Goal: Task Accomplishment & Management: Manage account settings

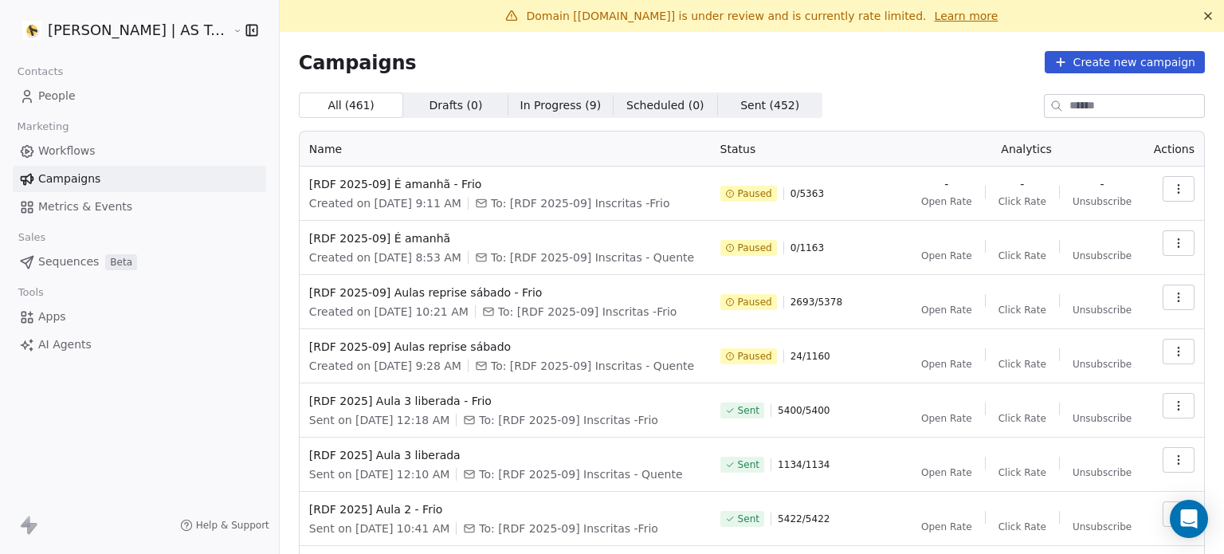
click at [1162, 234] on button "button" at bounding box center [1178, 242] width 32 height 25
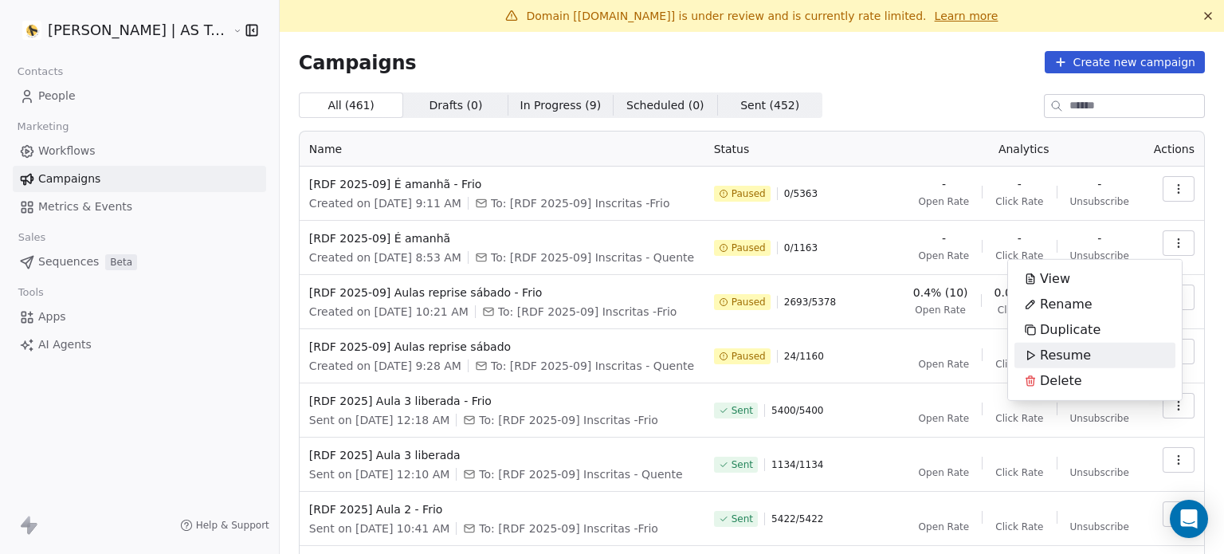
click at [1087, 355] on div "Resume" at bounding box center [1057, 355] width 86 height 25
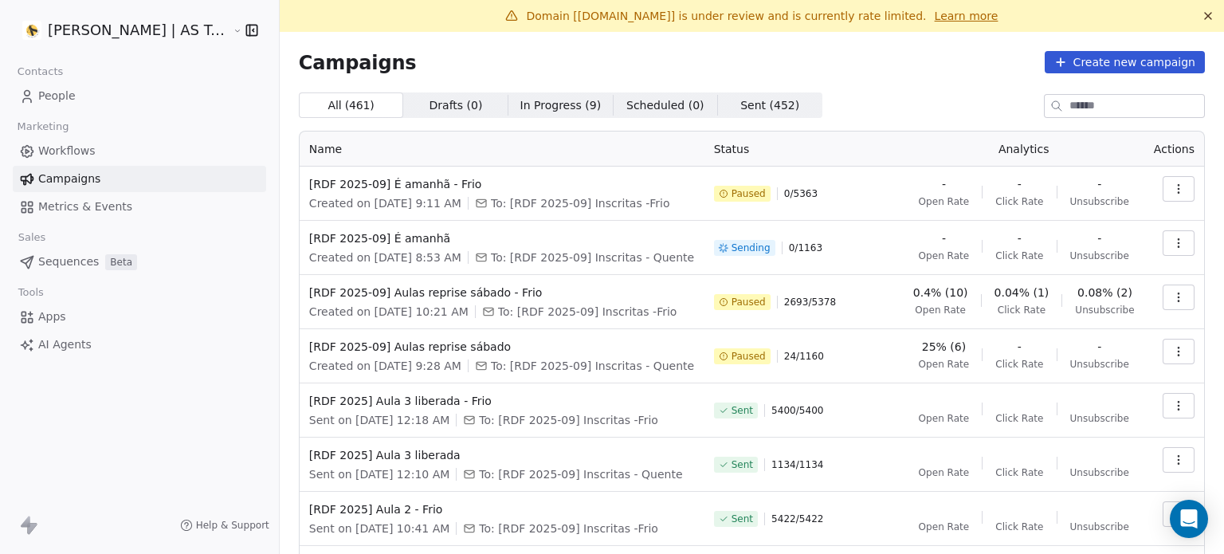
click at [1172, 190] on icon "button" at bounding box center [1178, 188] width 13 height 13
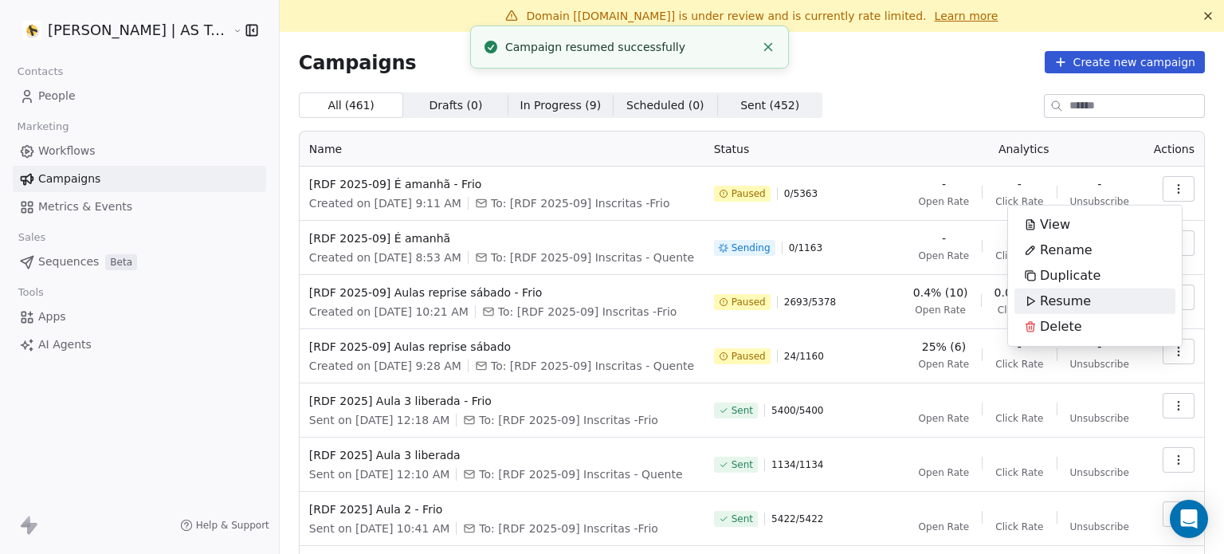
click at [1083, 296] on span "Resume" at bounding box center [1065, 301] width 51 height 19
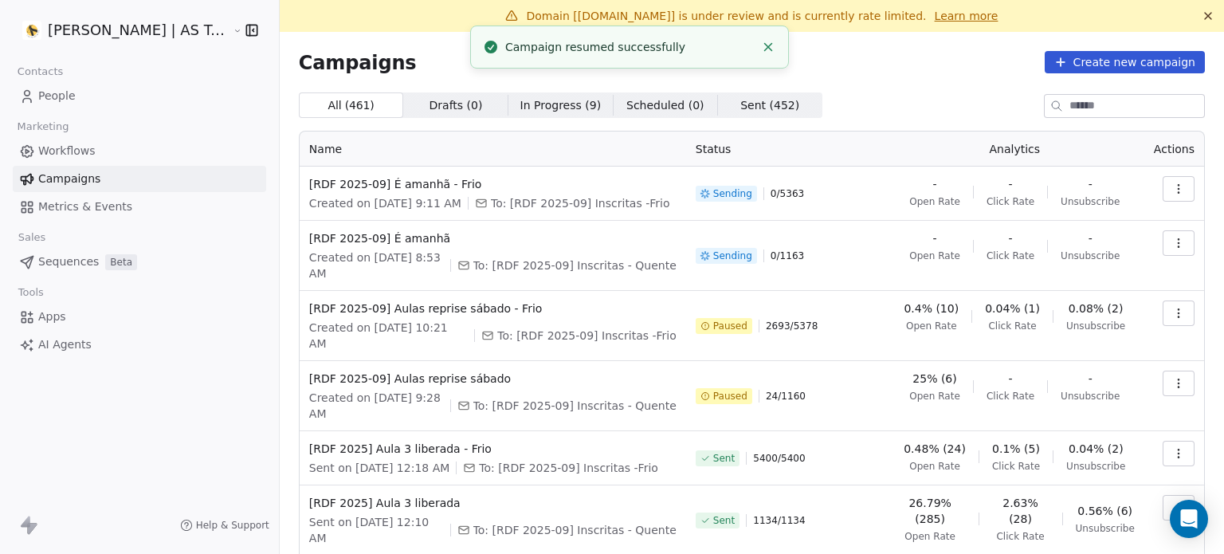
click at [1172, 307] on icon "button" at bounding box center [1178, 313] width 13 height 13
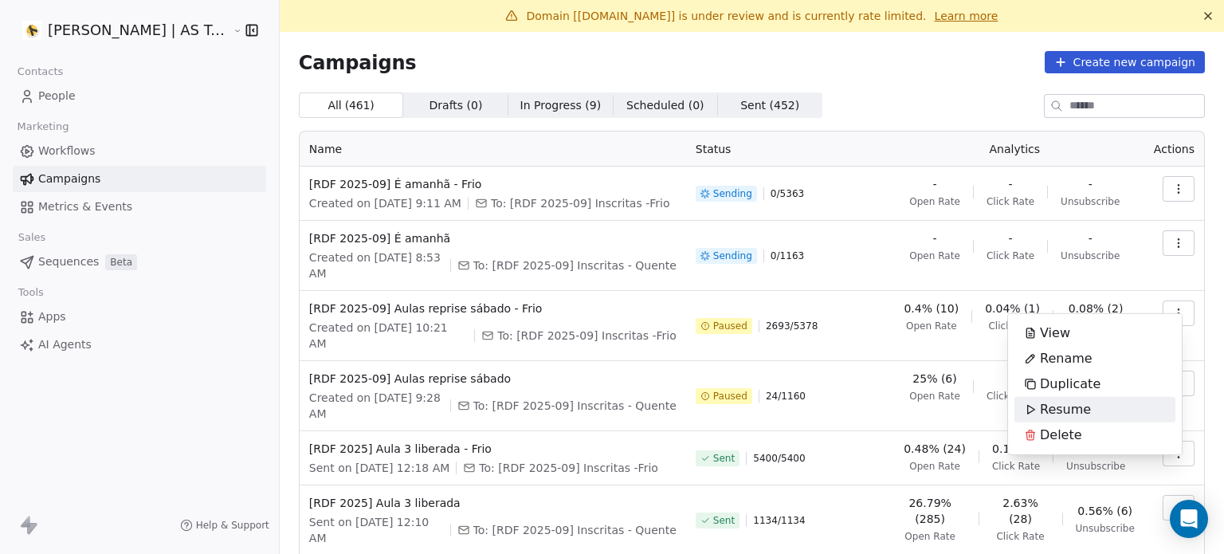
click at [1097, 412] on div "Resume" at bounding box center [1094, 409] width 161 height 25
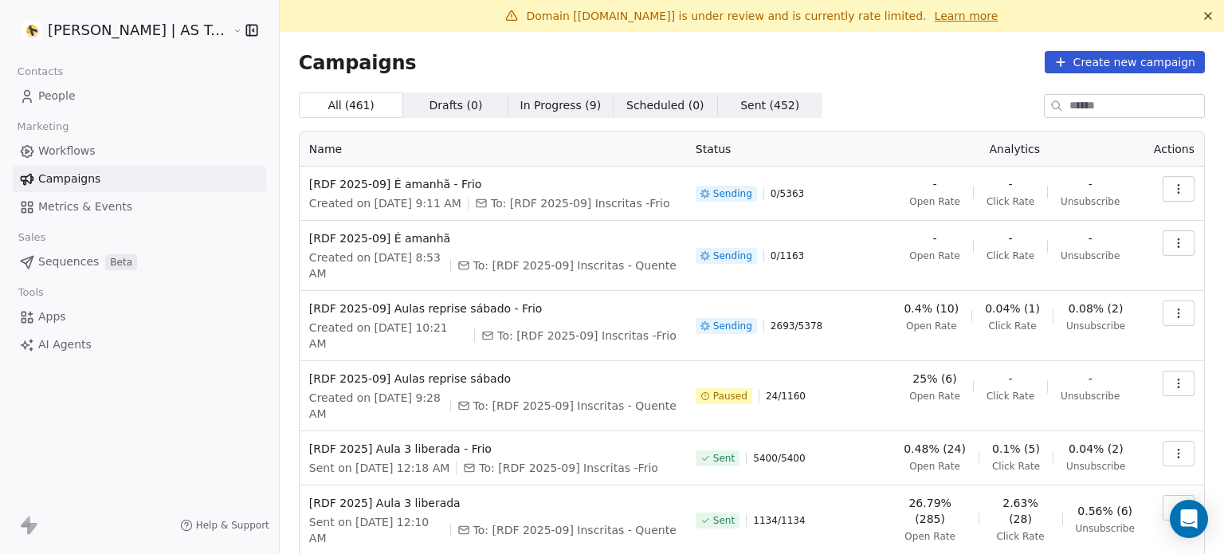
click at [1172, 377] on icon "button" at bounding box center [1178, 383] width 13 height 13
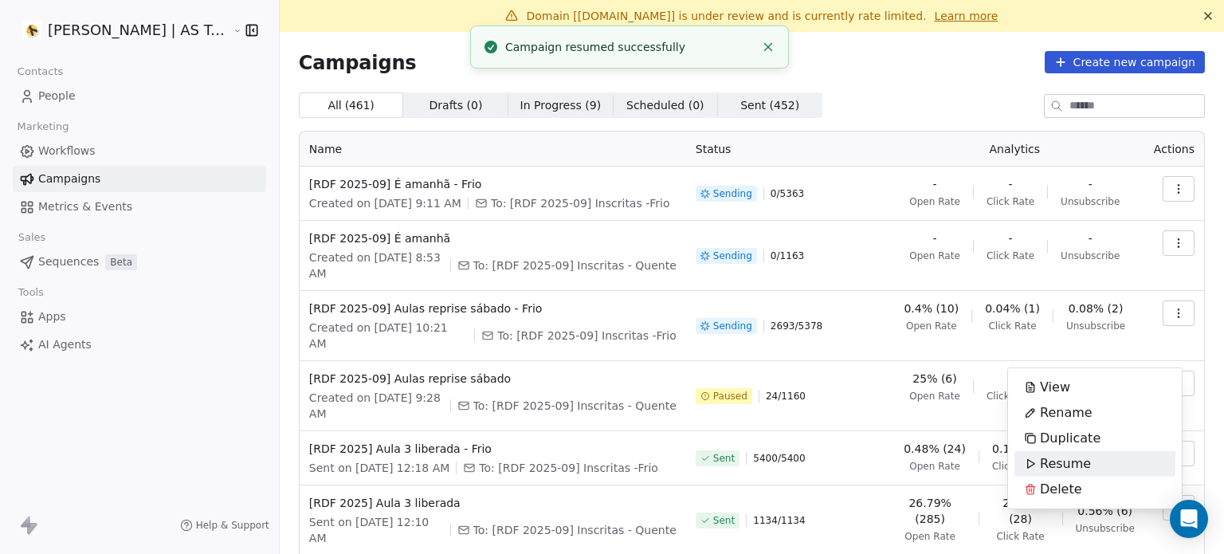
click at [1099, 458] on div "Resume" at bounding box center [1094, 463] width 161 height 25
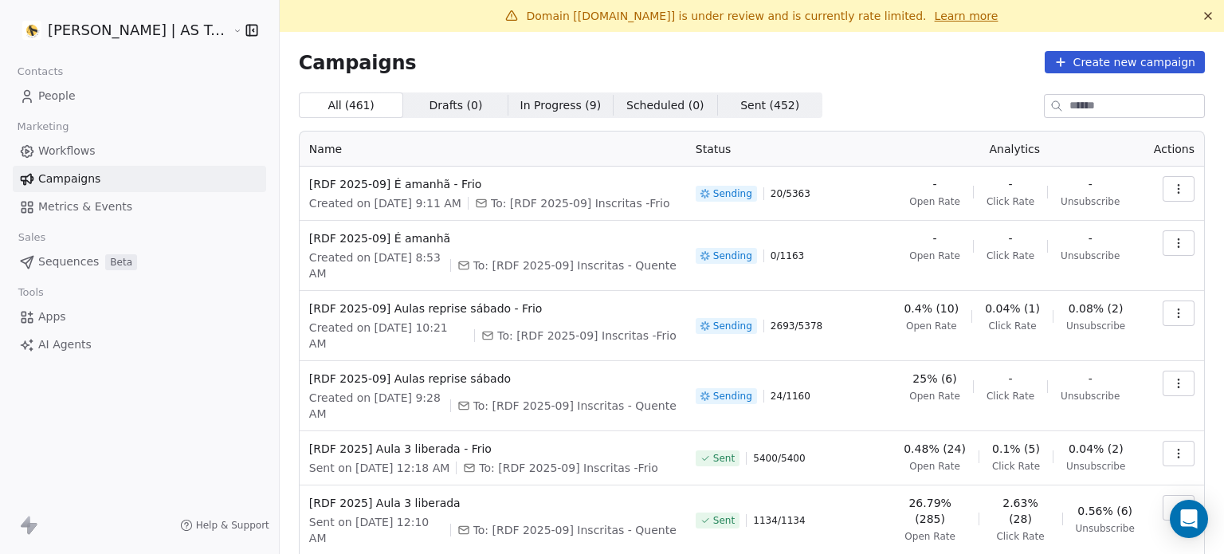
click at [1174, 181] on button "button" at bounding box center [1178, 188] width 32 height 25
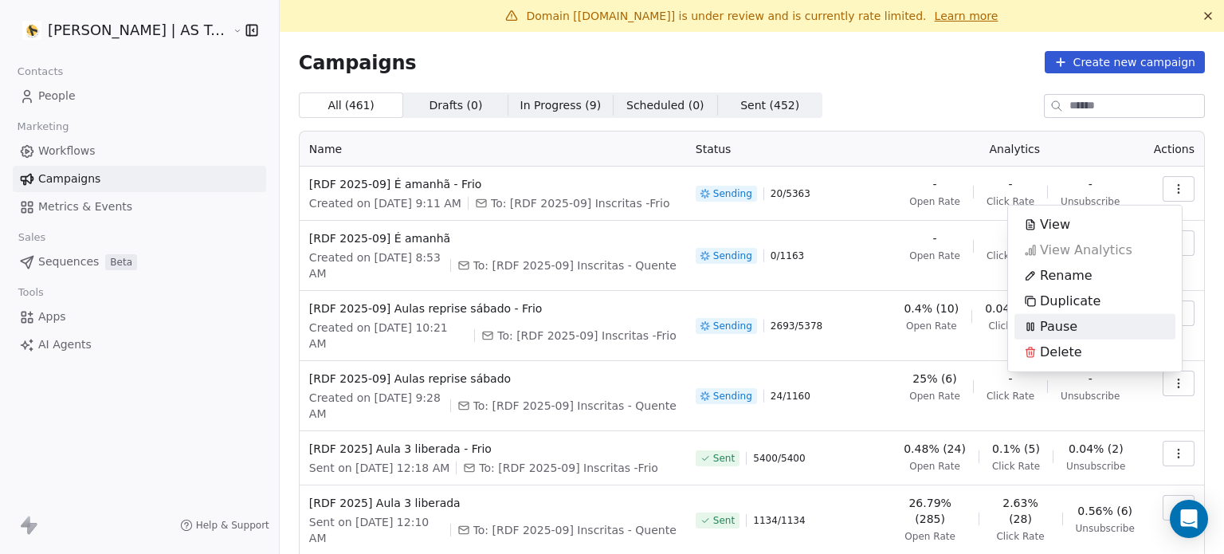
click at [1099, 322] on div "Pause" at bounding box center [1094, 326] width 161 height 25
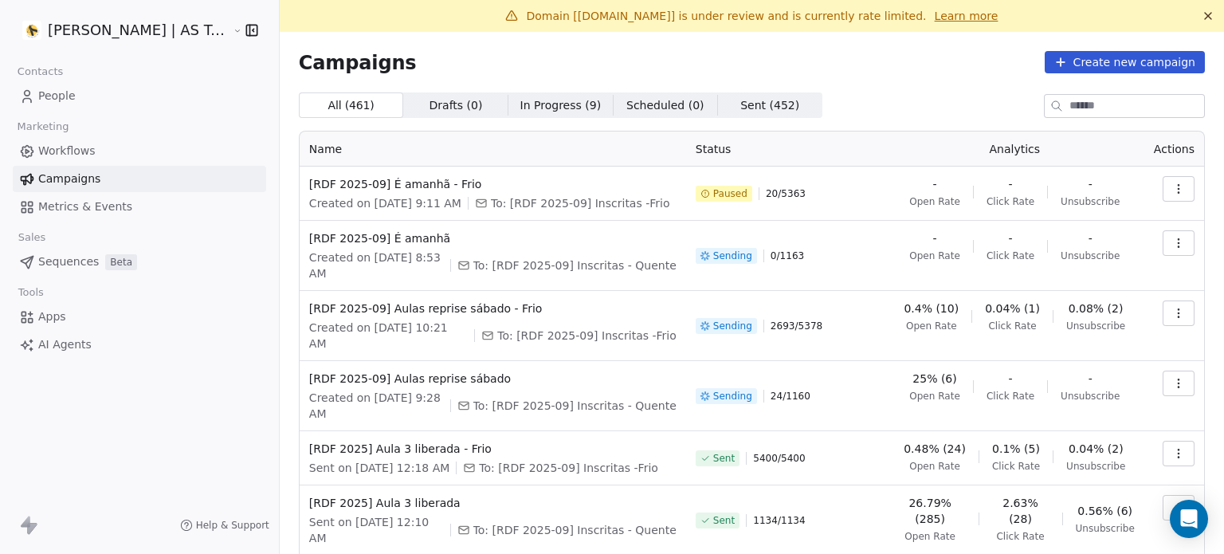
click at [1172, 237] on icon "button" at bounding box center [1178, 243] width 13 height 13
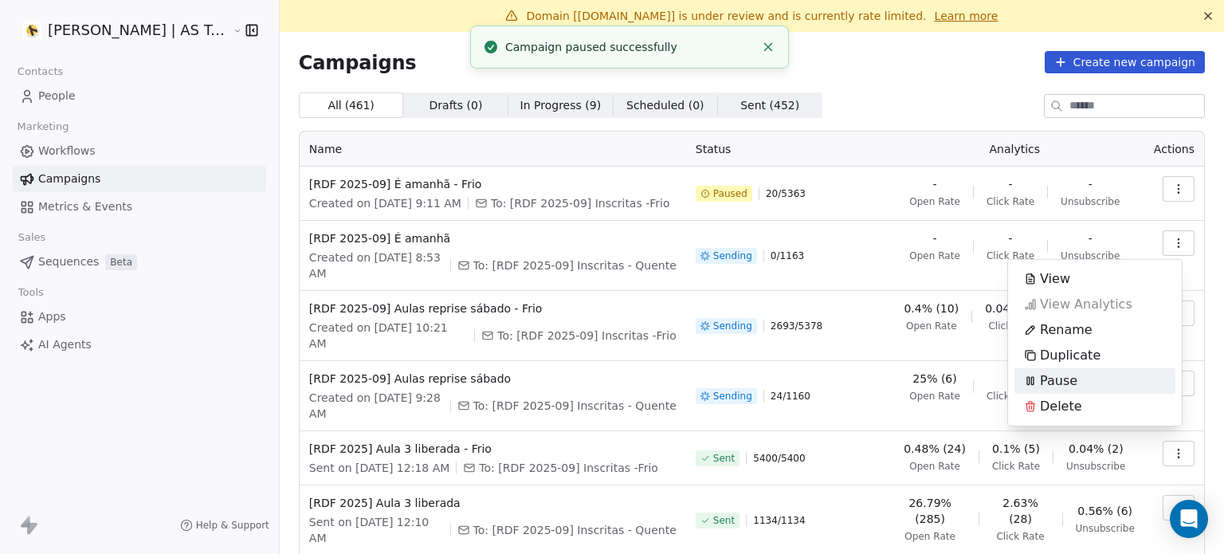
click at [1113, 391] on div "Pause" at bounding box center [1094, 380] width 161 height 25
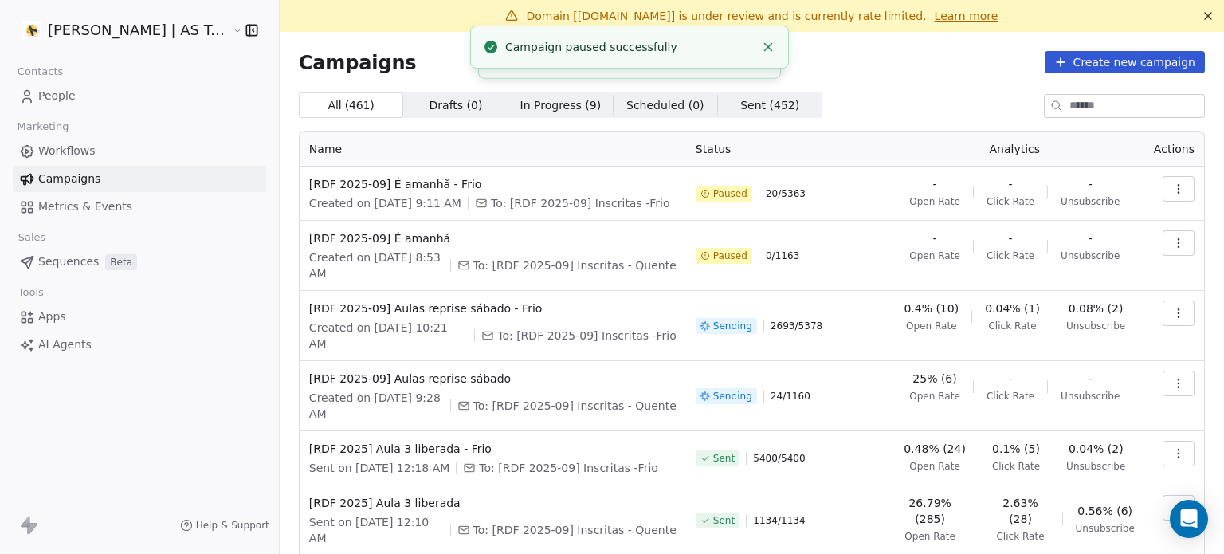
click at [1166, 300] on button "button" at bounding box center [1178, 312] width 32 height 25
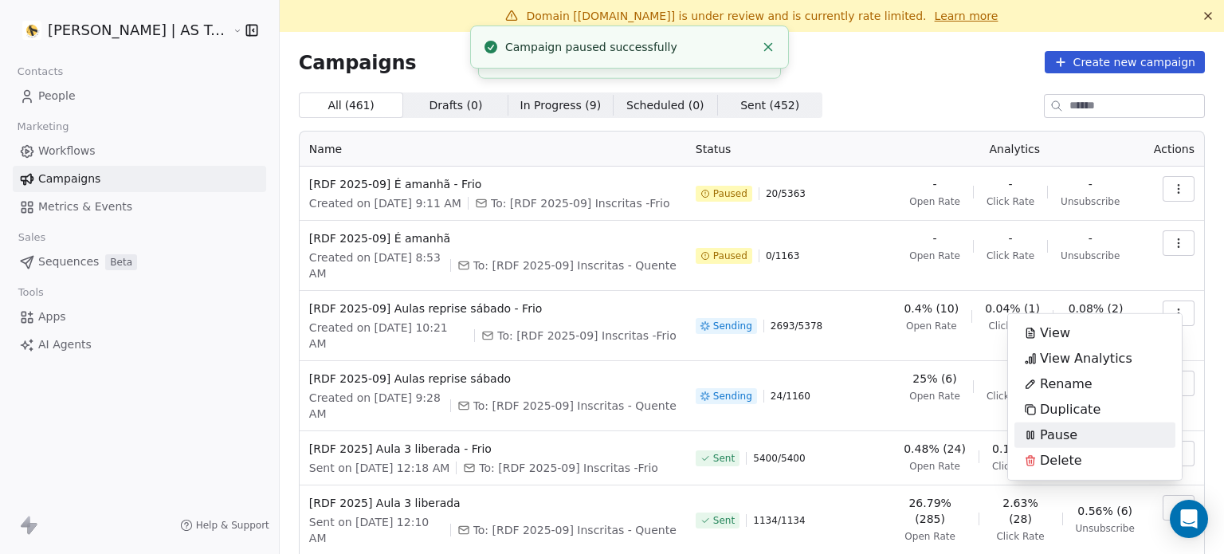
click at [1103, 423] on div "Pause" at bounding box center [1094, 434] width 161 height 25
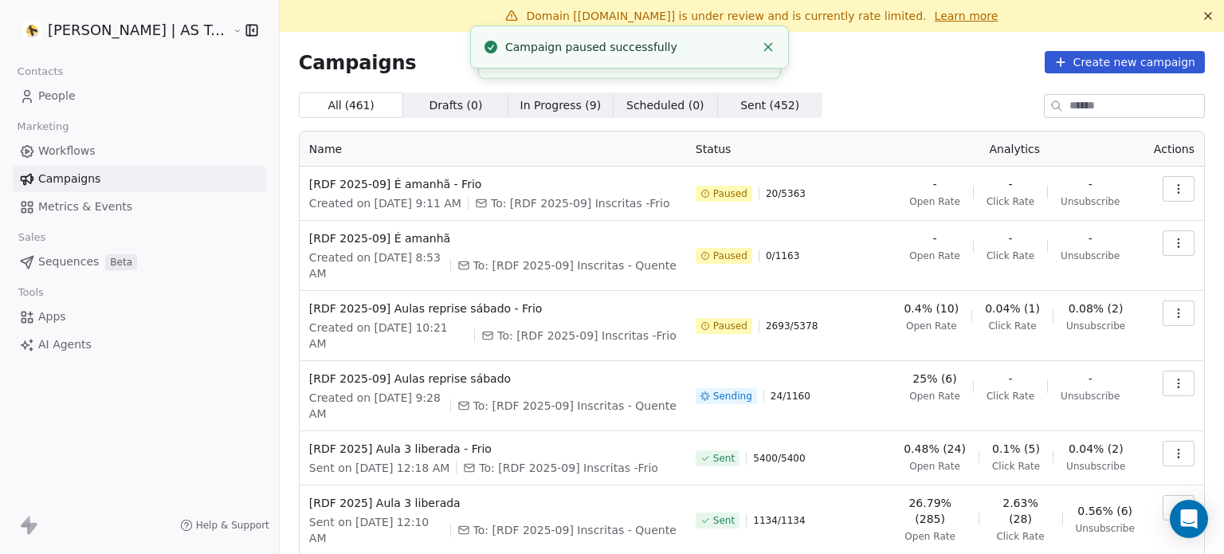
click at [1178, 382] on icon "button" at bounding box center [1178, 382] width 1 height 1
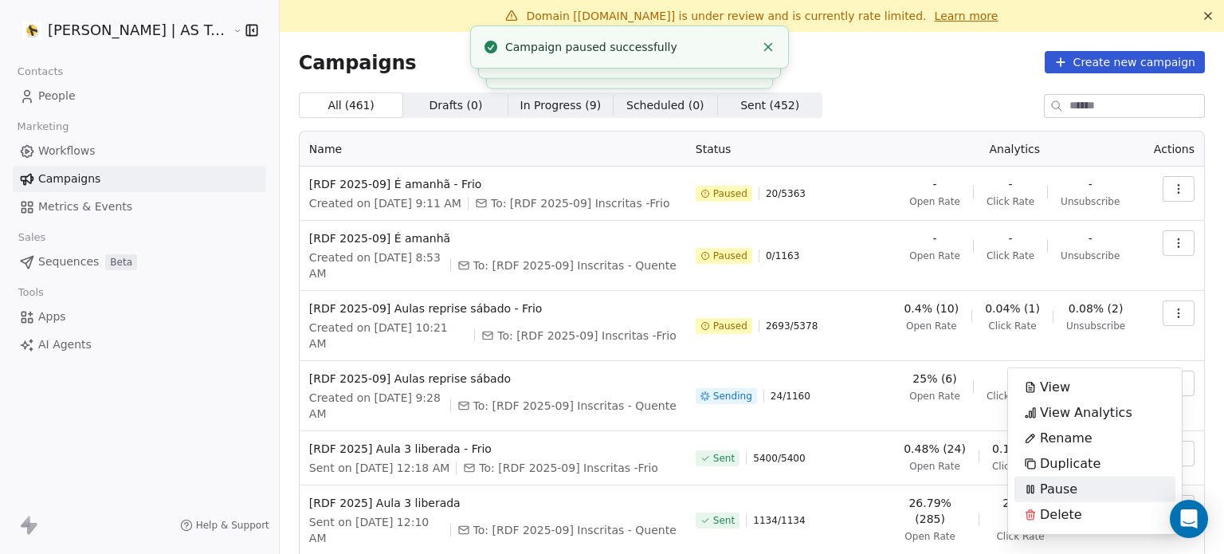
click at [1075, 484] on div "Pause" at bounding box center [1050, 488] width 73 height 25
